Goal: Find specific page/section: Find specific page/section

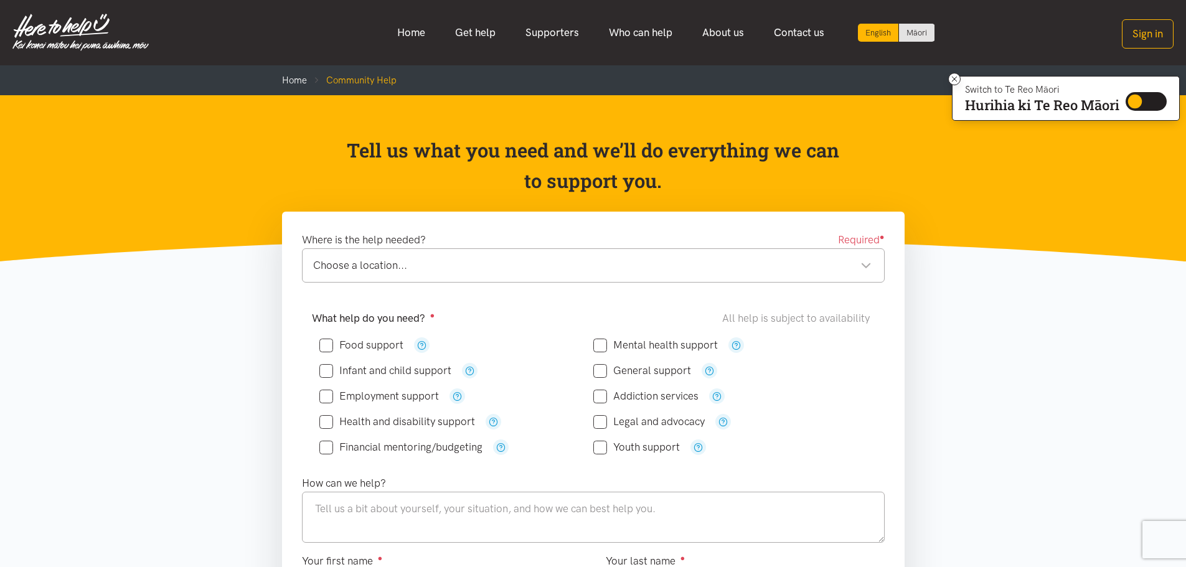
click at [865, 264] on div "Choose a location..." at bounding box center [592, 265] width 558 height 17
click at [231, 143] on header "Tell us what you need and we’ll do everything we can to support you." at bounding box center [593, 178] width 1186 height 166
click at [644, 32] on link "Who can help" at bounding box center [640, 32] width 93 height 27
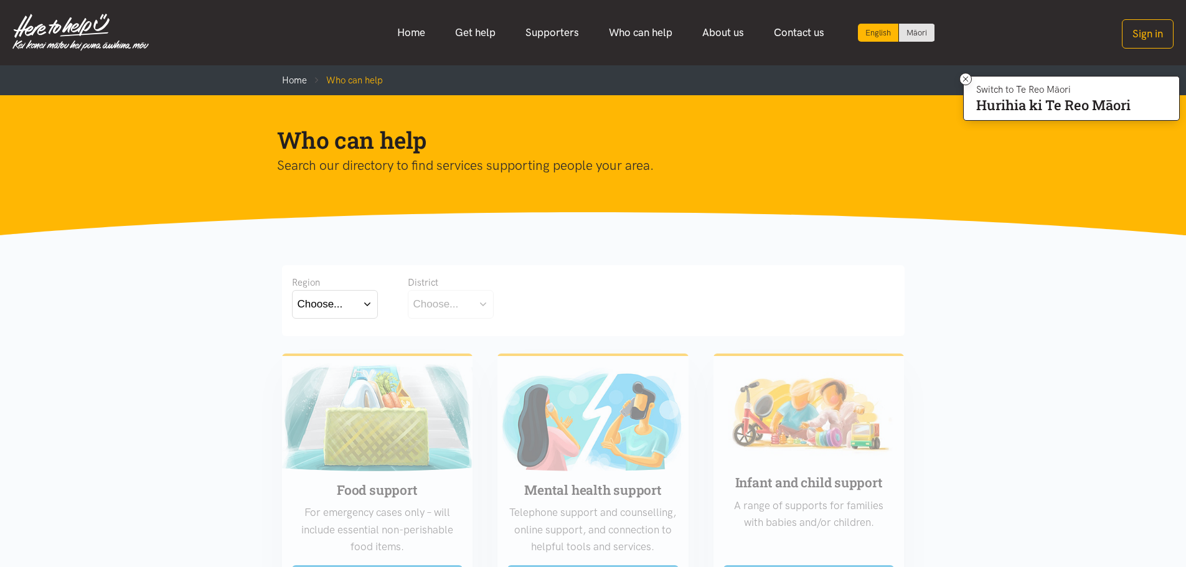
click at [365, 303] on button "Choose..." at bounding box center [335, 304] width 86 height 28
click at [334, 358] on label "Waikato" at bounding box center [334, 359] width 75 height 16
click at [0, 0] on input "Waikato" at bounding box center [0, 0] width 0 height 0
click at [520, 304] on button "Choose..." at bounding box center [470, 304] width 124 height 28
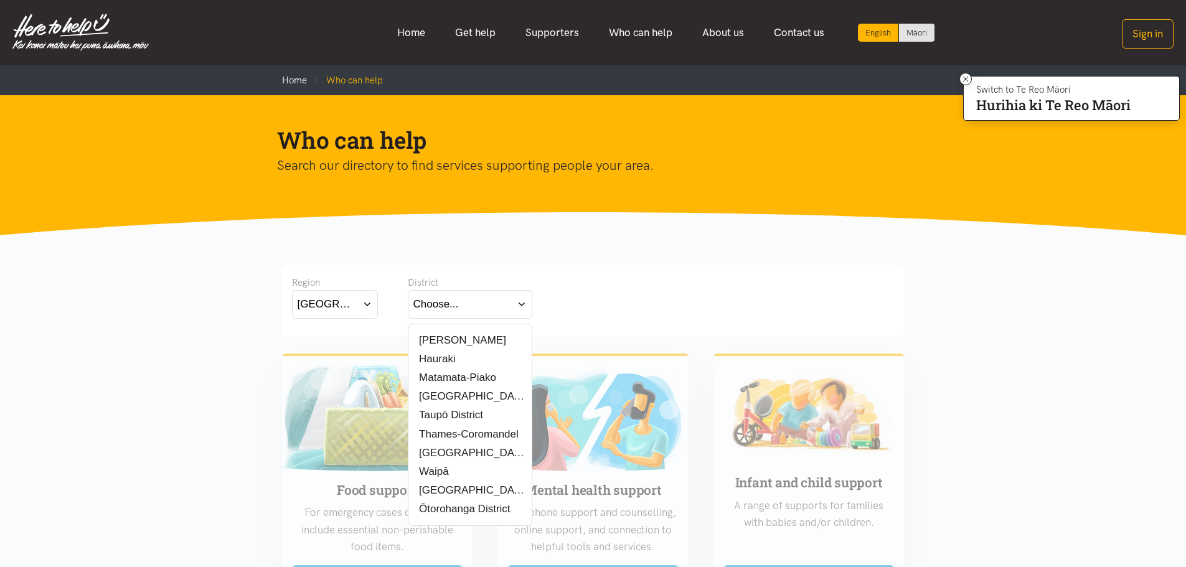
click at [442, 472] on label "Waipā" at bounding box center [431, 472] width 37 height 16
click at [0, 0] on input "Waipā" at bounding box center [0, 0] width 0 height 0
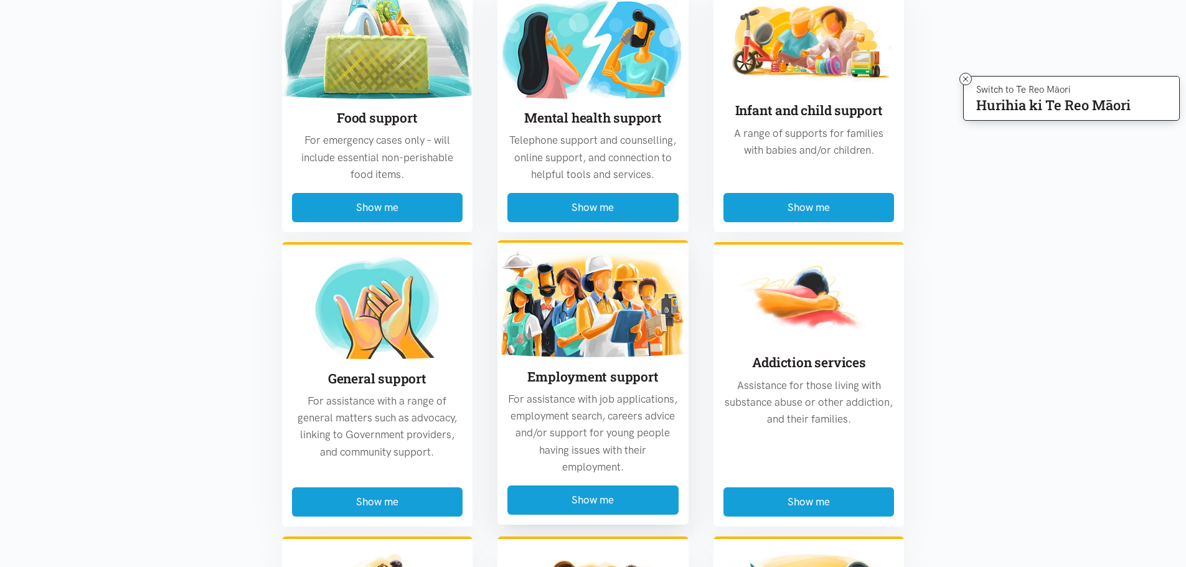
scroll to position [373, 0]
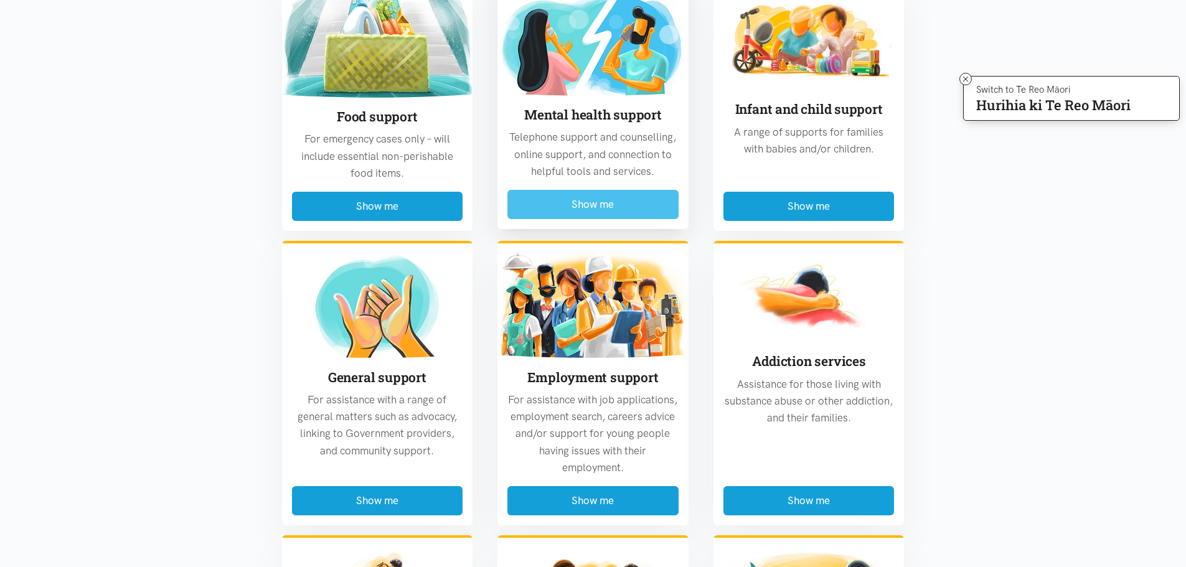
click at [599, 207] on button "Show me" at bounding box center [592, 204] width 171 height 29
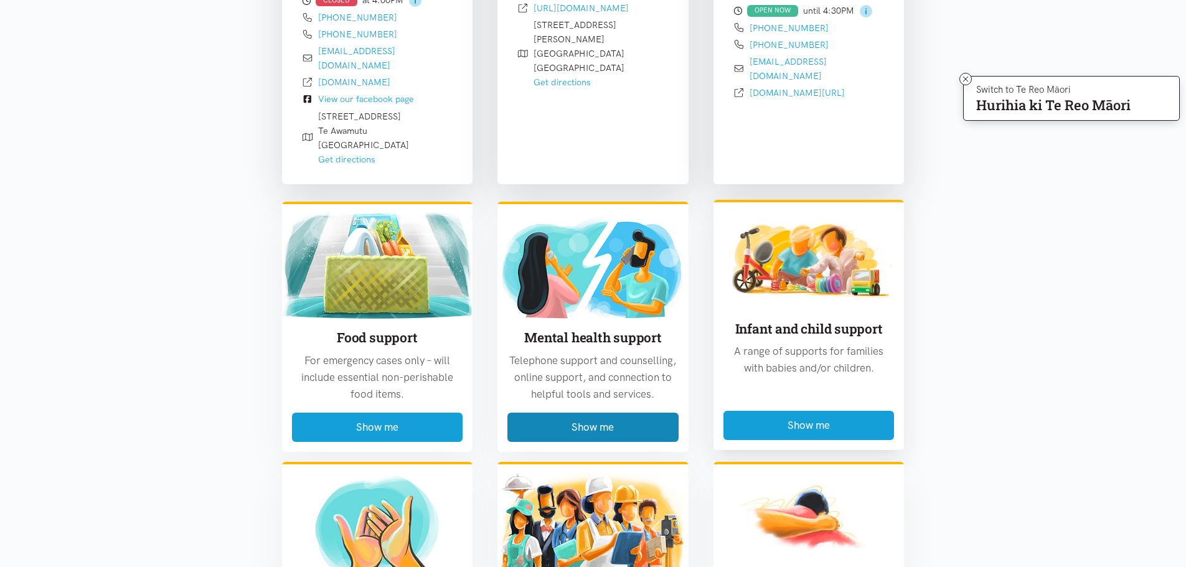
scroll to position [1362, 0]
